Goal: Information Seeking & Learning: Compare options

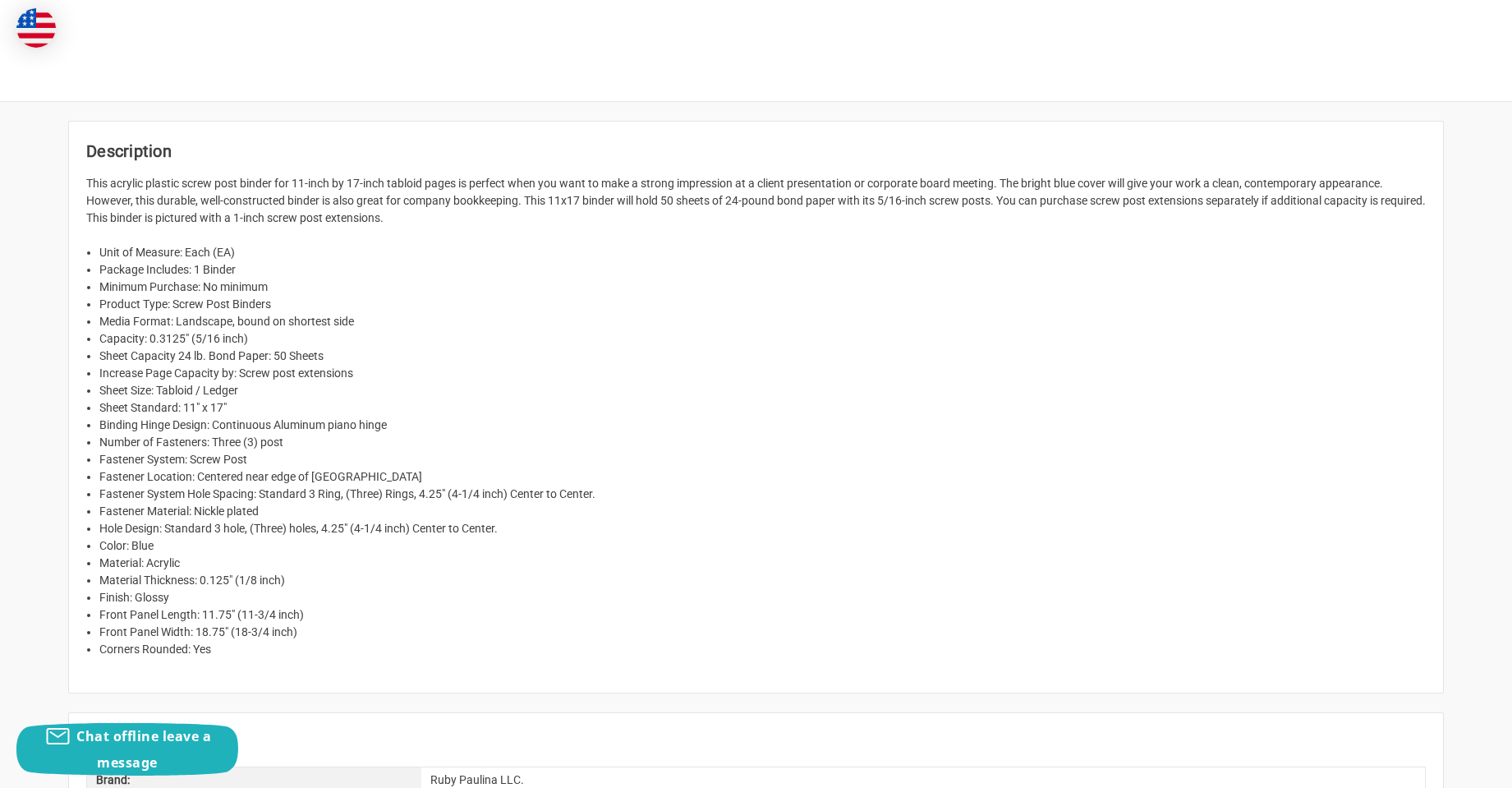
scroll to position [246, 0]
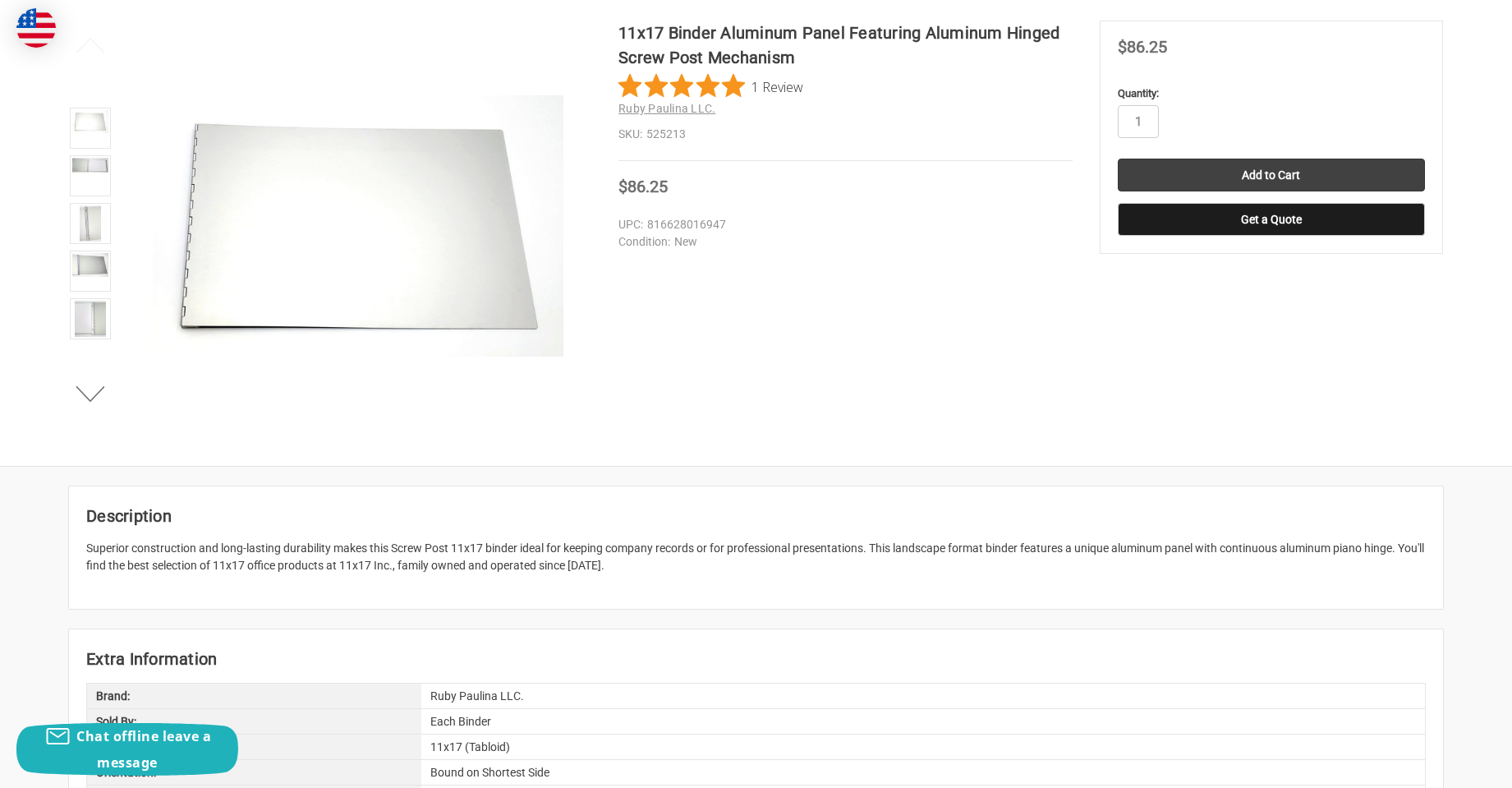
scroll to position [246, 0]
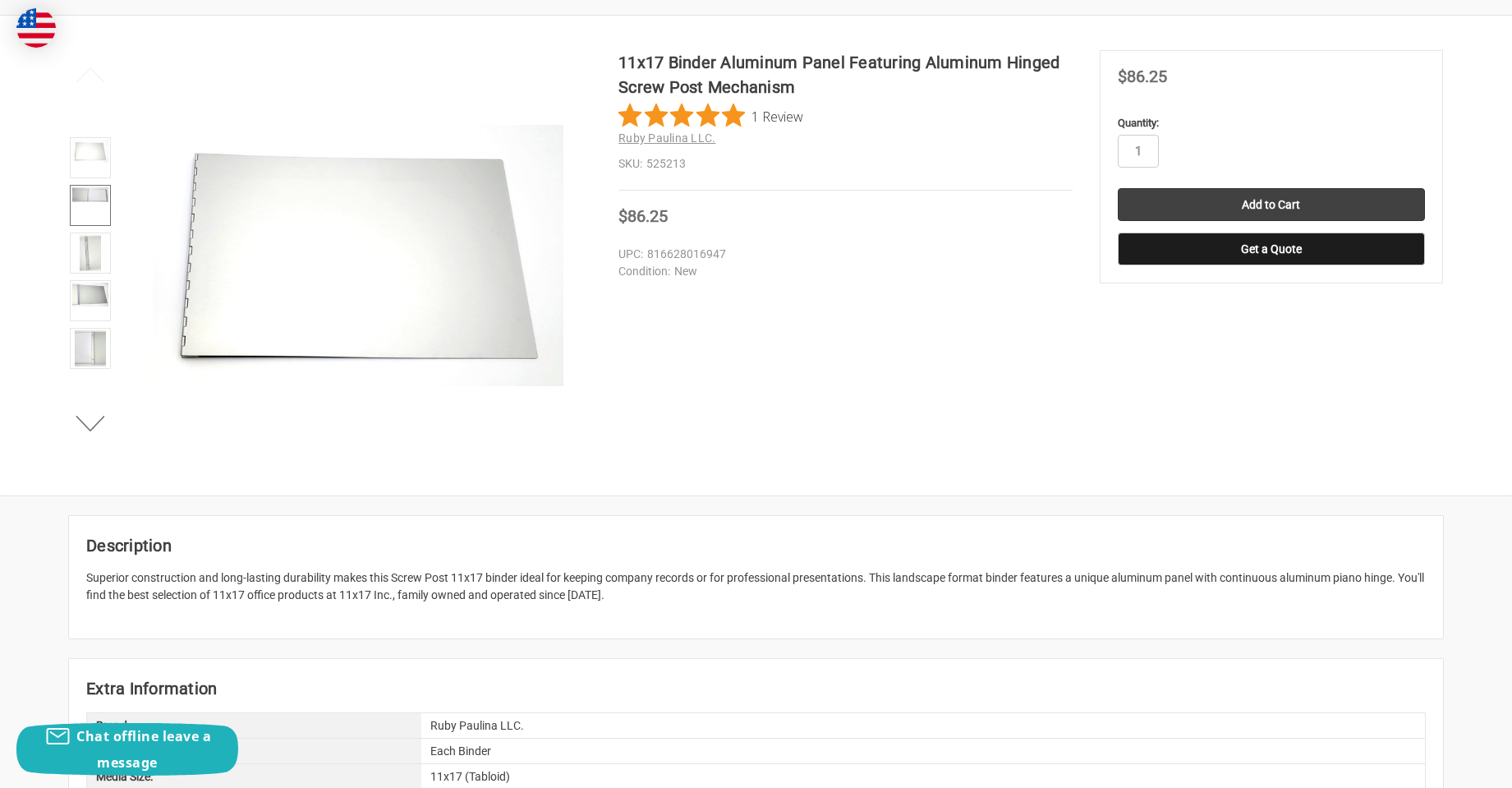
click at [88, 190] on img at bounding box center [90, 194] width 36 height 15
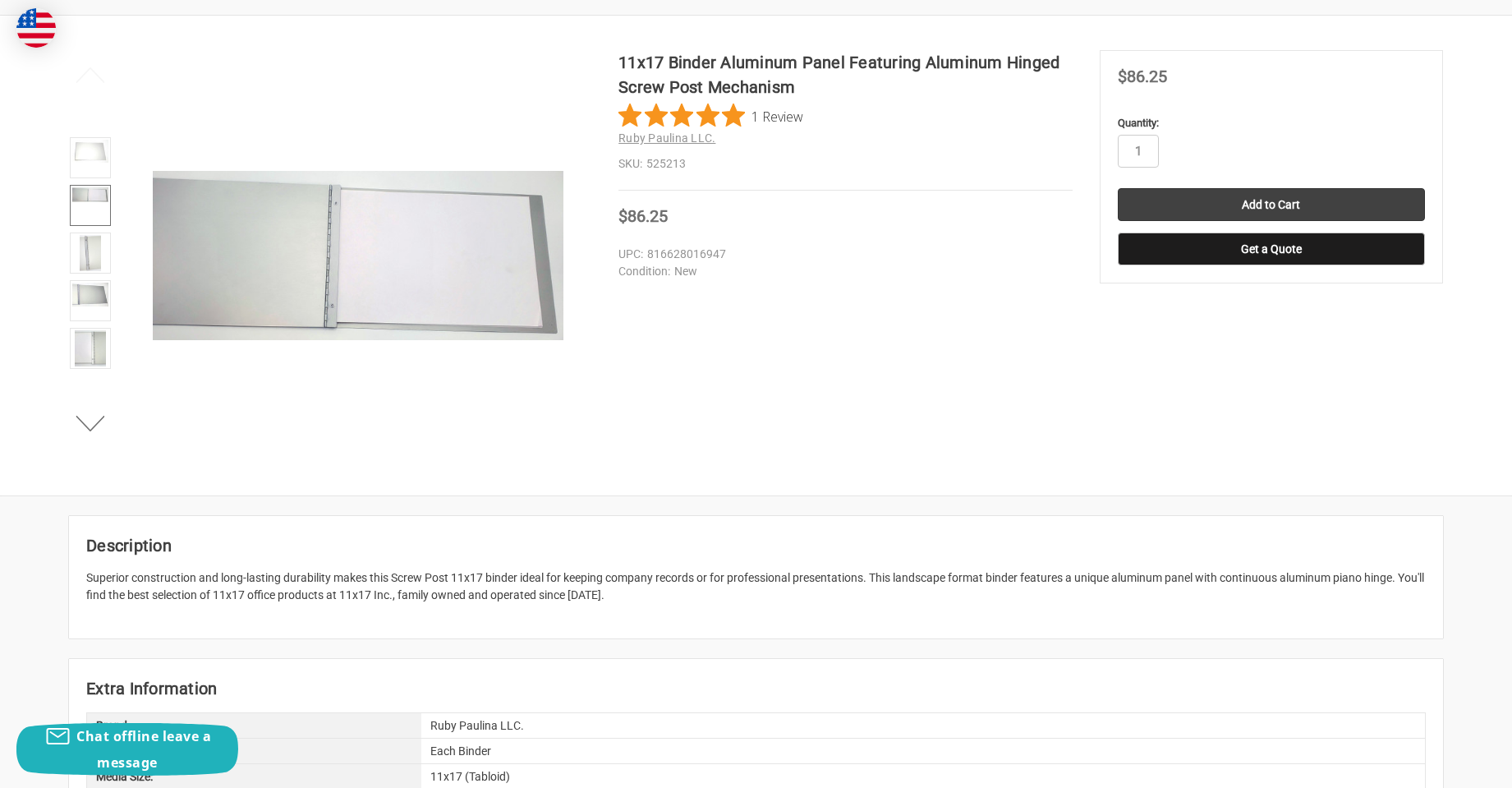
click at [94, 370] on li at bounding box center [90, 350] width 51 height 48
click at [97, 348] on img at bounding box center [89, 347] width 30 height 36
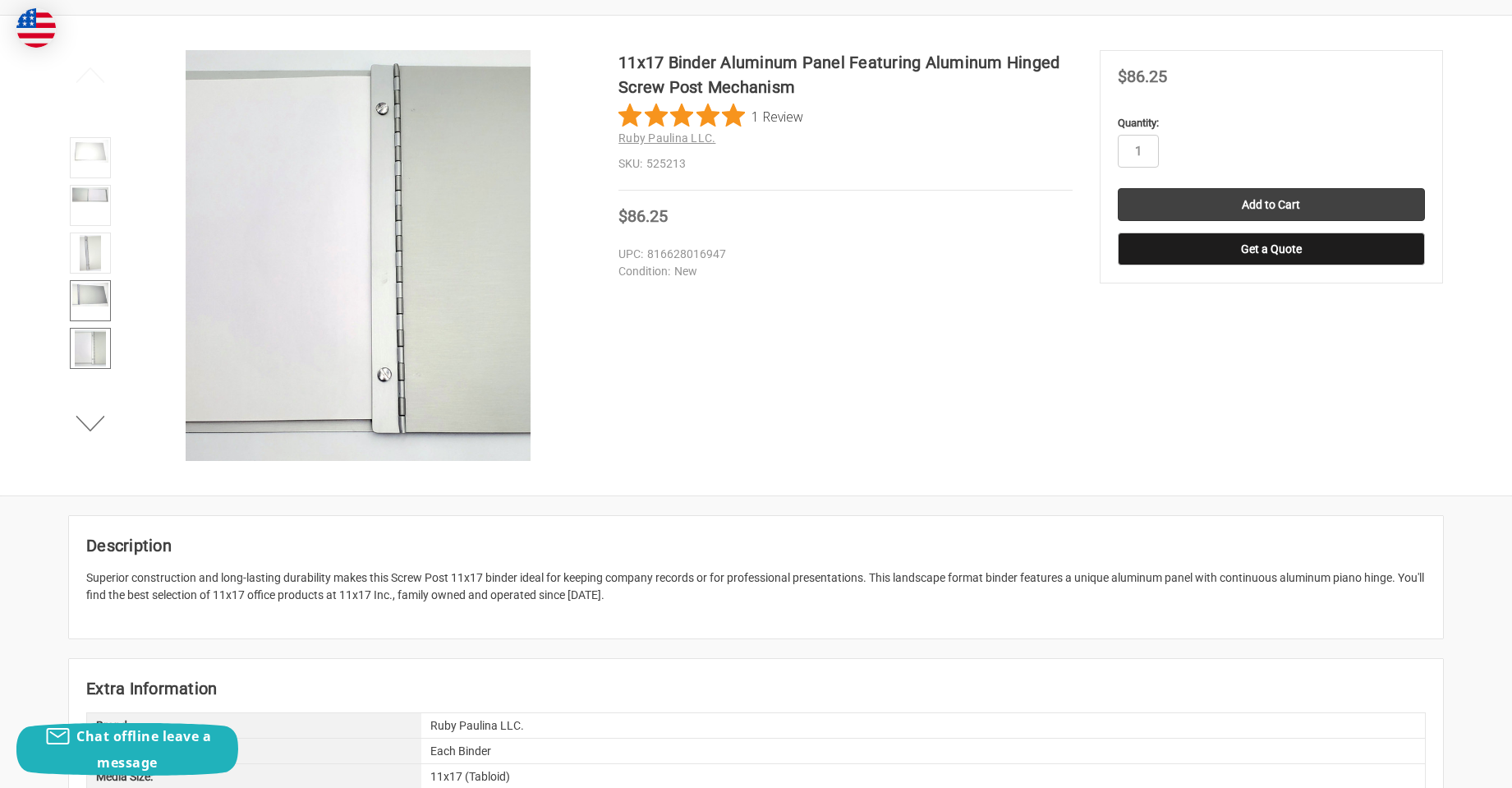
click at [101, 291] on img at bounding box center [90, 294] width 36 height 24
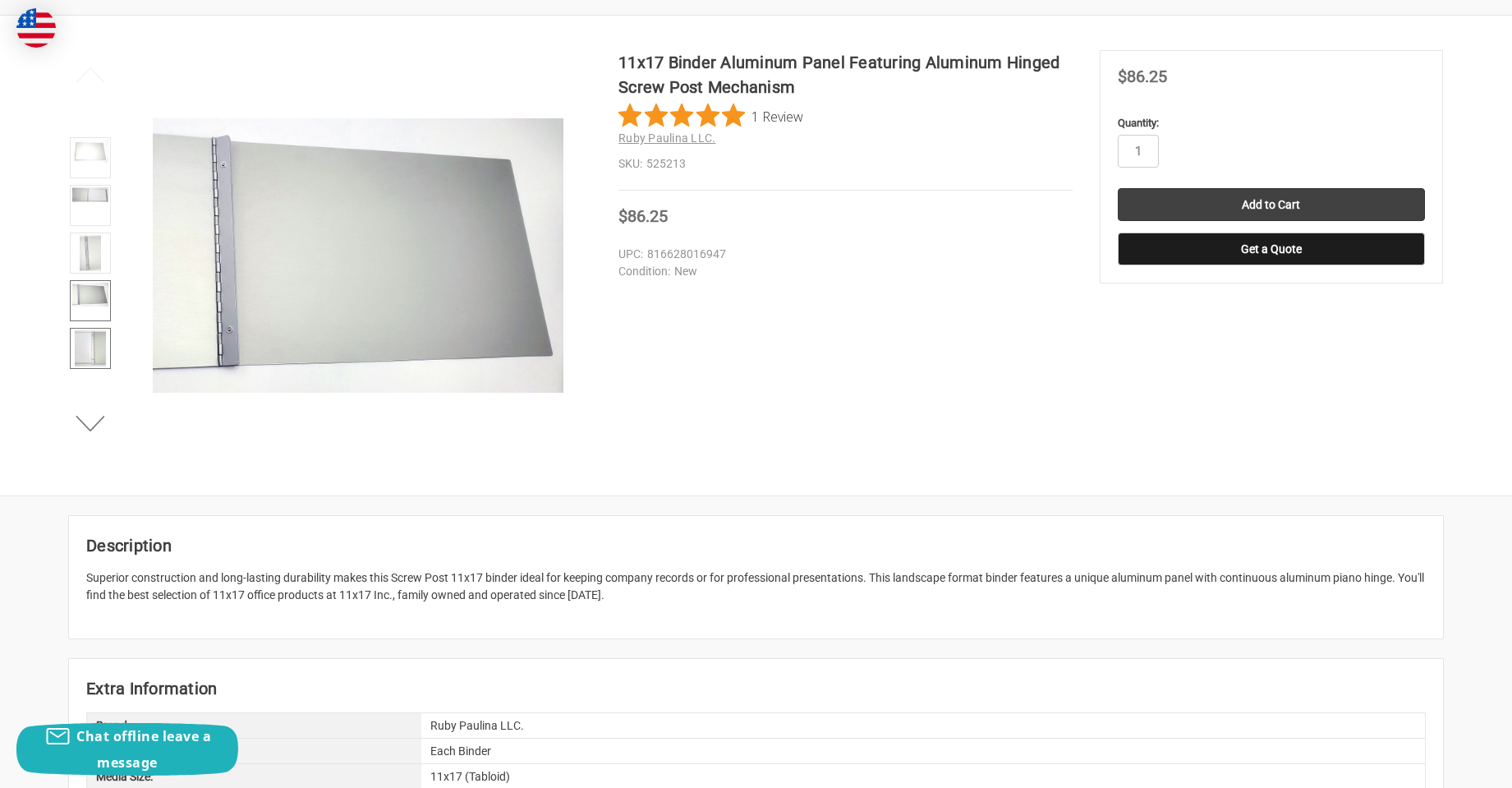
click at [106, 349] on link at bounding box center [90, 348] width 41 height 41
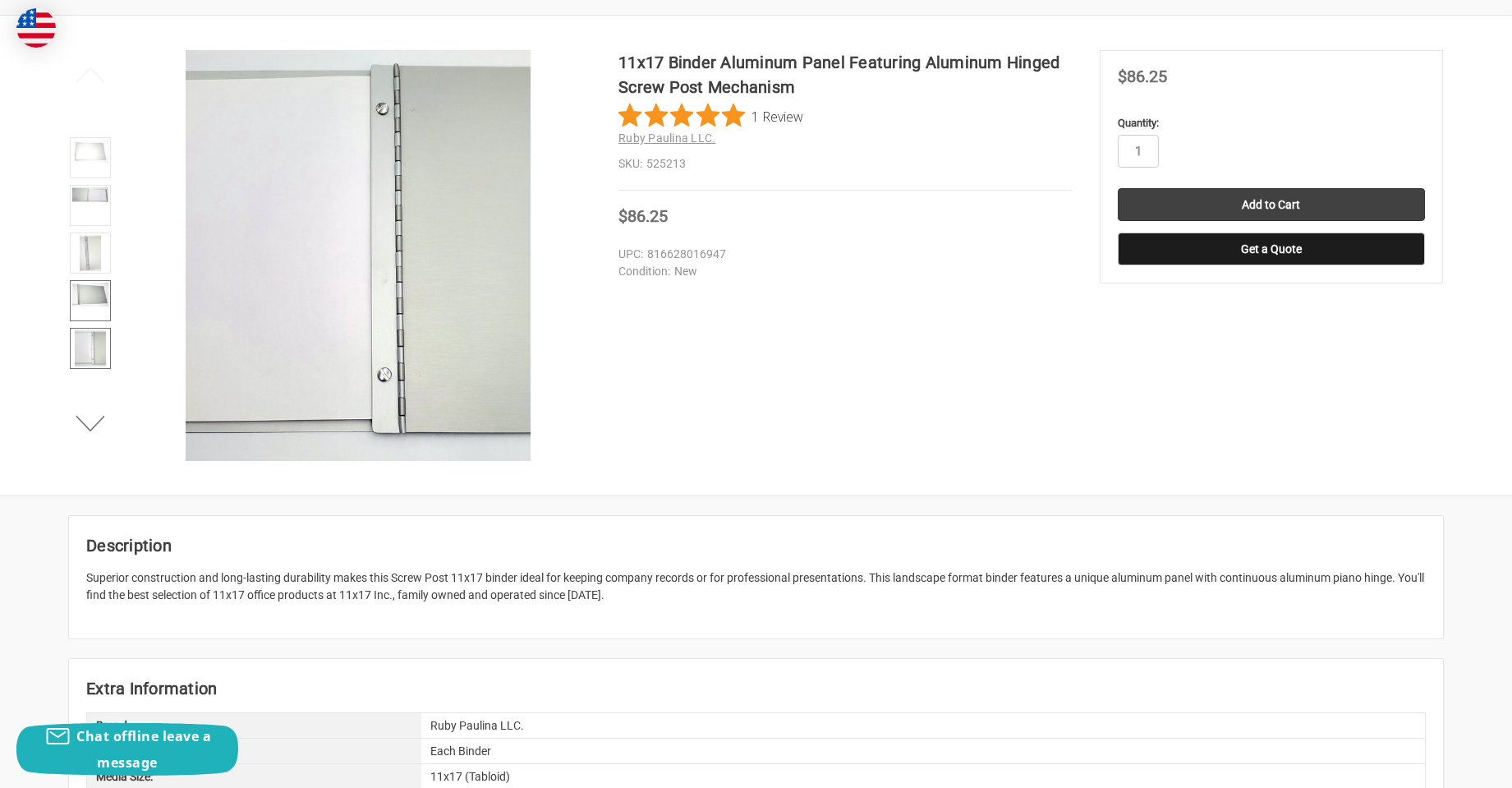
click at [105, 291] on img at bounding box center [90, 294] width 36 height 24
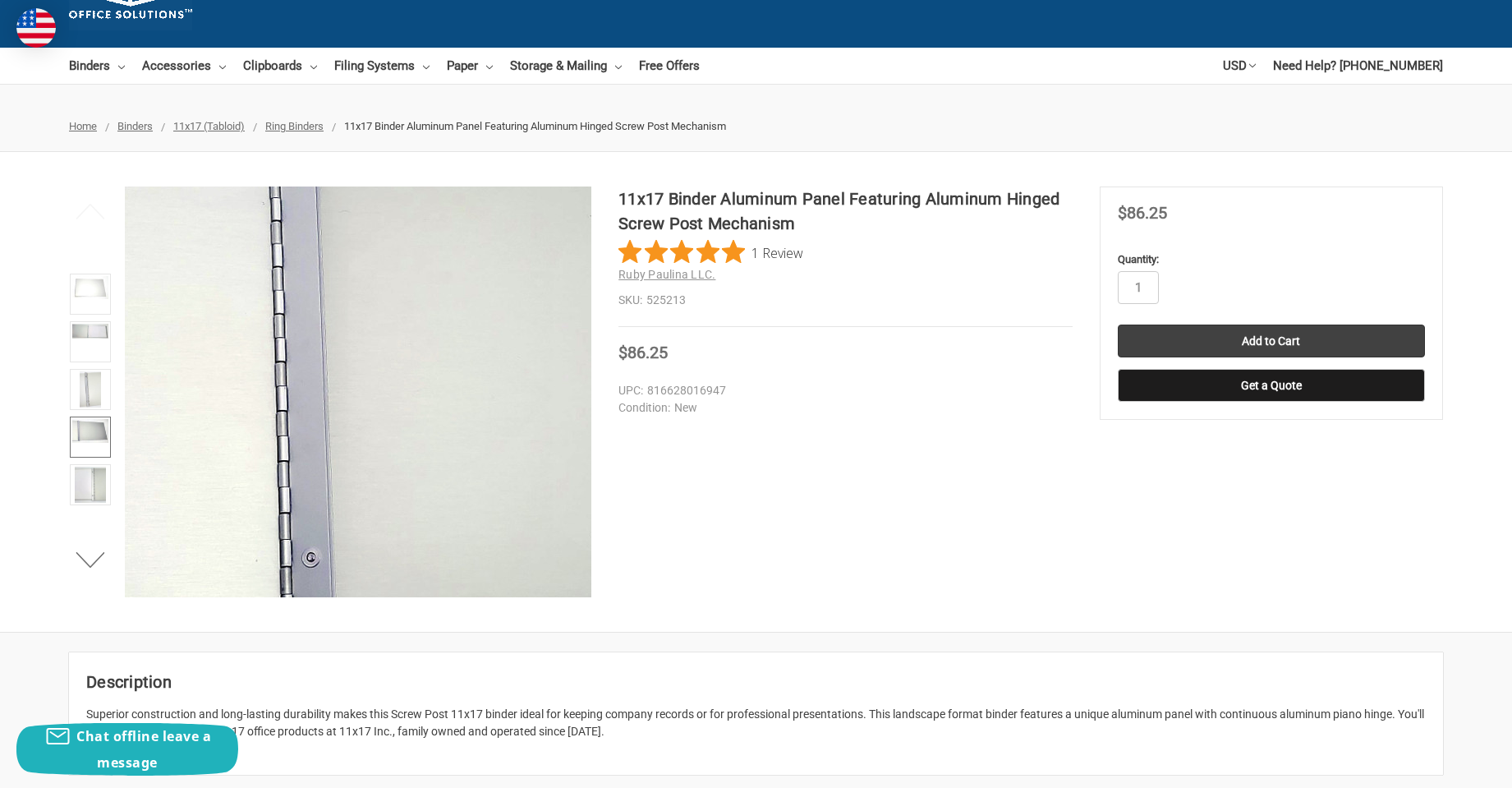
scroll to position [82, 0]
